Goal: Submit feedback/report problem

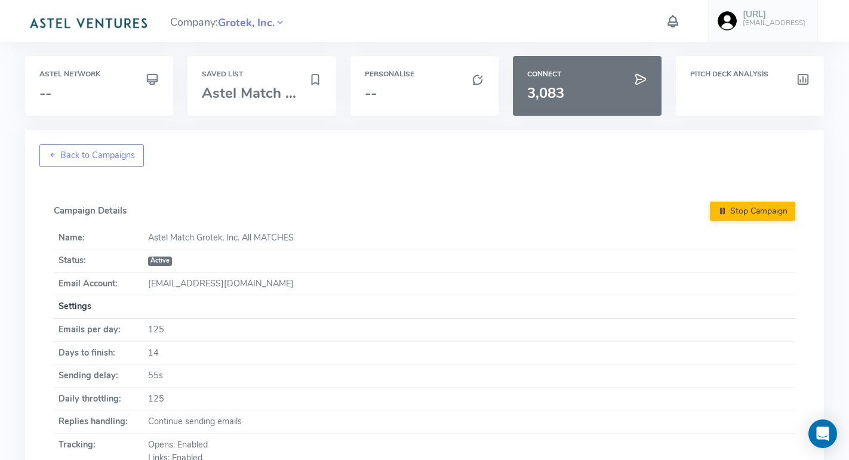
scroll to position [670, 0]
